Goal: Find specific page/section: Find specific page/section

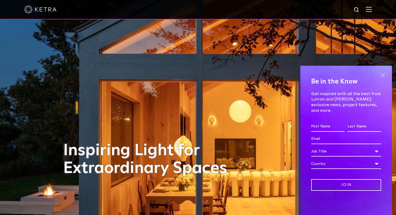
click at [382, 79] on span at bounding box center [383, 75] width 8 height 8
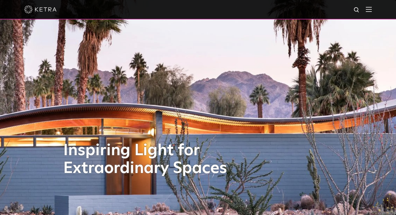
click at [370, 9] on img at bounding box center [369, 9] width 6 height 5
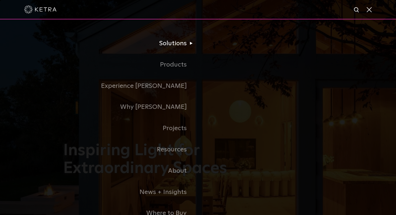
click at [301, 54] on li "Solutions Commercial Residential" at bounding box center [198, 43] width 270 height 21
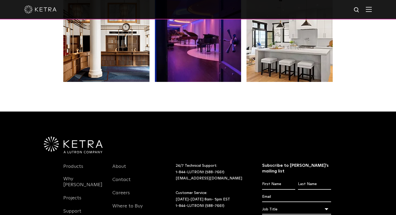
scroll to position [1132, 0]
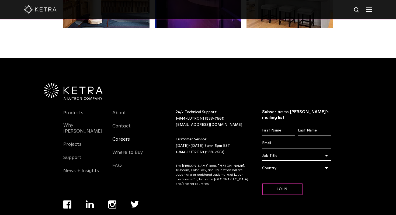
click at [123, 136] on link "Careers" at bounding box center [121, 142] width 18 height 12
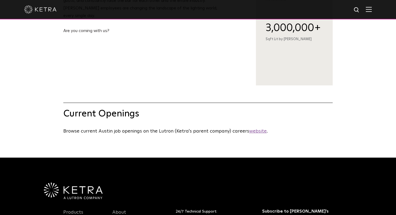
scroll to position [198, 0]
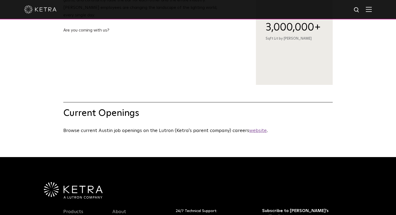
click at [258, 131] on u "website" at bounding box center [258, 130] width 18 height 5
